Goal: Browse casually

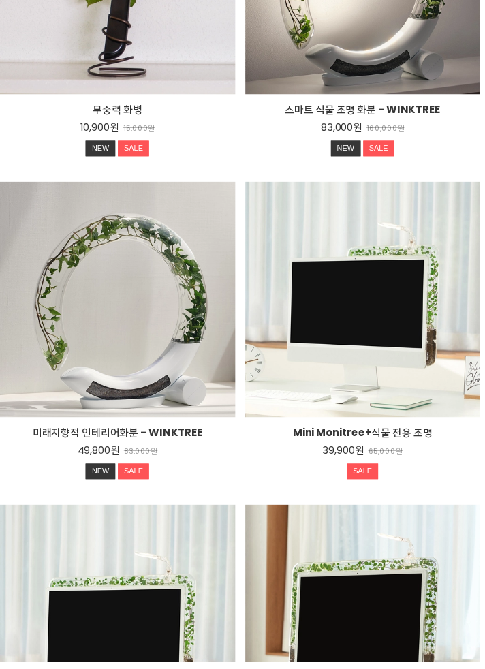
scroll to position [1261, 0]
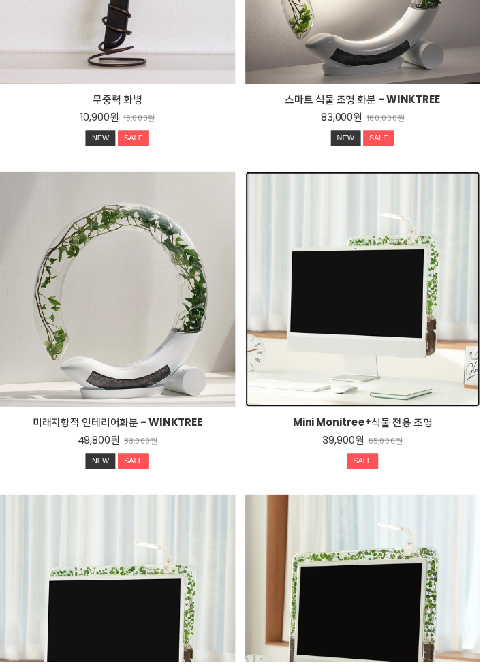
click at [447, 370] on div "Mini Monitree+식물 전용 조명 39,900원 65,000원 SALE TIME SALE" at bounding box center [367, 293] width 238 height 238
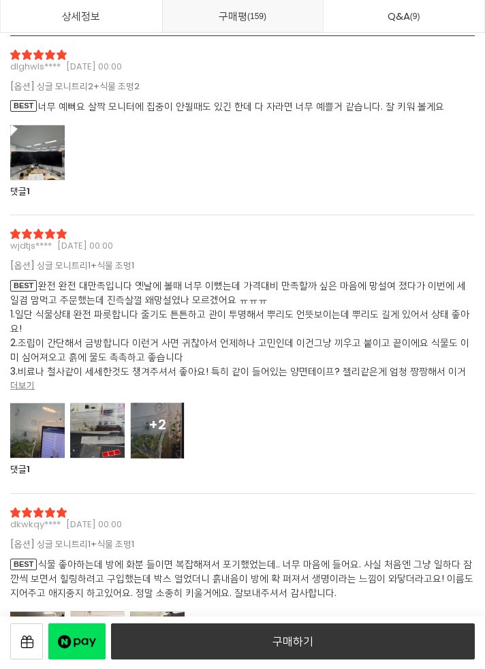
scroll to position [27903, 0]
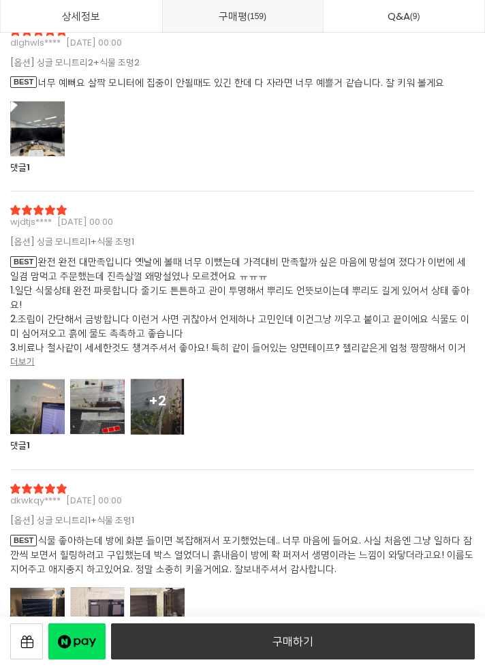
click at [18, 358] on strong "더보기" at bounding box center [22, 361] width 25 height 13
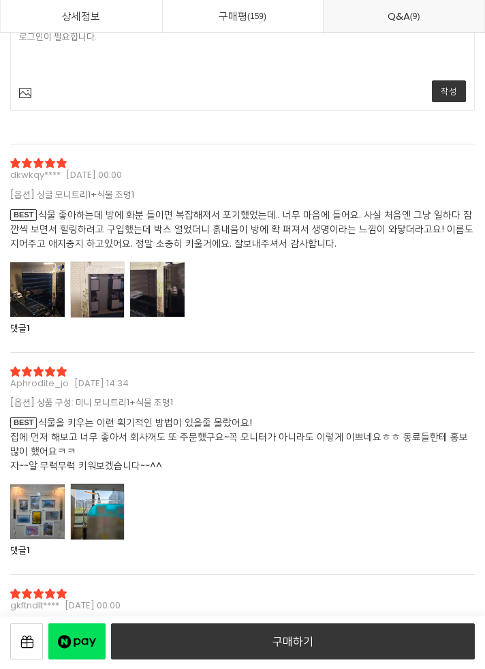
scroll to position [30209, 0]
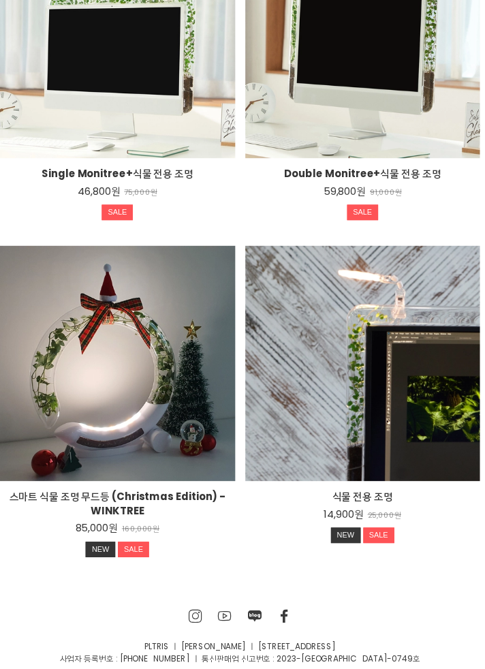
scroll to position [1848, 0]
